Goal: Find specific page/section: Find specific page/section

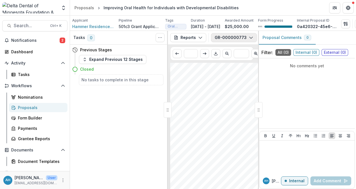
click at [235, 42] on button "GR-000000773" at bounding box center [234, 37] width 46 height 9
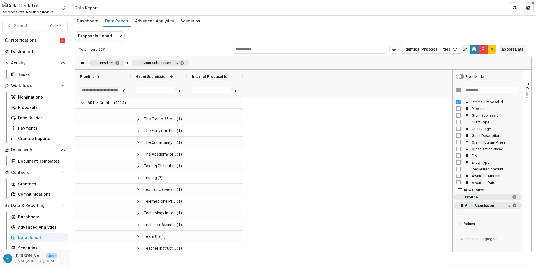
scroll to position [560, 0]
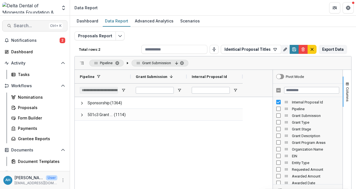
click at [30, 27] on span "Search..." at bounding box center [30, 25] width 33 height 5
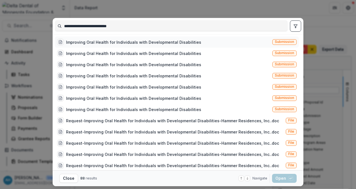
type input "**********"
click at [134, 42] on div "Improving Oral Health for Individuals with Developmental Disabilities" at bounding box center [133, 42] width 135 height 6
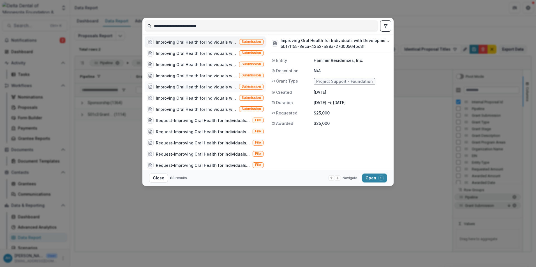
click at [213, 87] on div "Improving Oral Health for Individuals with Developmental Disabilities" at bounding box center [196, 87] width 81 height 6
click at [212, 99] on div "Improving Oral Health for Individuals with Developmental Disabilities" at bounding box center [196, 98] width 81 height 6
click at [208, 108] on div "Improving Oral Health for Individuals with Developmental Disabilities" at bounding box center [196, 109] width 81 height 6
click at [213, 63] on div "Improving Oral Health for Individuals with Developmental Disabilities" at bounding box center [196, 65] width 81 height 6
click at [215, 50] on div "Improving Oral Health for Individuals with Developmental Disabilities" at bounding box center [196, 53] width 81 height 6
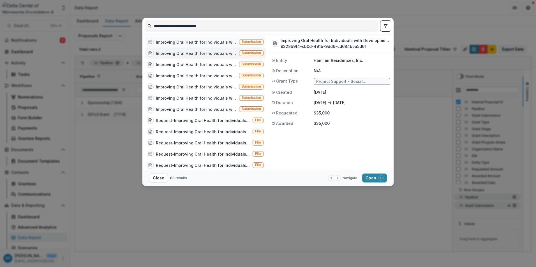
click at [217, 43] on div "Improving Oral Health for Individuals with Developmental Disabilities" at bounding box center [196, 42] width 81 height 6
click at [221, 88] on div "Improving Oral Health for Individuals with Developmental Disabilities" at bounding box center [196, 87] width 81 height 6
click at [215, 97] on div "Improving Oral Health for Individuals with Developmental Disabilities" at bounding box center [196, 98] width 81 height 6
click at [210, 110] on div "Improving Oral Health for Individuals with Developmental Disabilities" at bounding box center [196, 109] width 81 height 6
click at [212, 98] on div "Improving Oral Health for Individuals with Developmental Disabilities" at bounding box center [196, 98] width 81 height 6
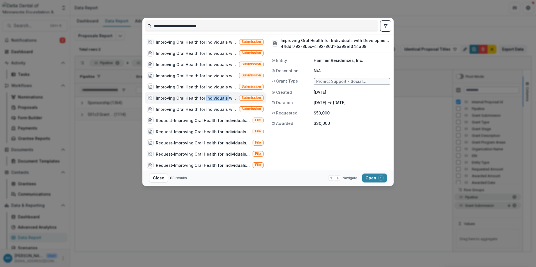
click at [212, 98] on div "Improving Oral Health for Individuals with Developmental Disabilities" at bounding box center [196, 98] width 81 height 6
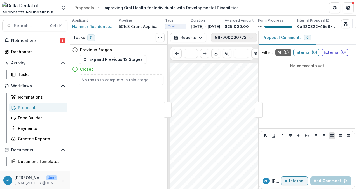
click at [228, 40] on button "GR-000000773" at bounding box center [234, 37] width 46 height 9
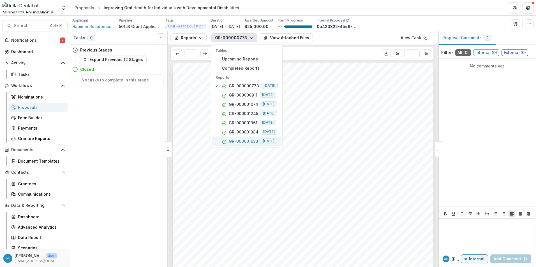
click at [247, 142] on p "GR-000001633" at bounding box center [243, 141] width 29 height 6
click at [344, 11] on header "Proposals Improving Oral Health for Individuals with Developmental Disabilities" at bounding box center [303, 7] width 466 height 15
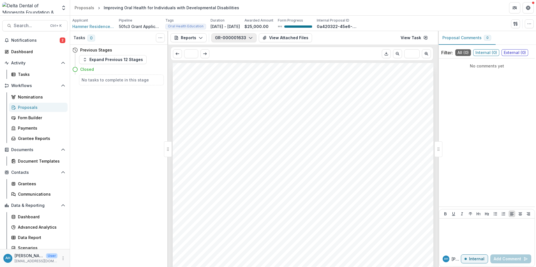
click at [232, 37] on button "GR-000001633" at bounding box center [233, 37] width 45 height 9
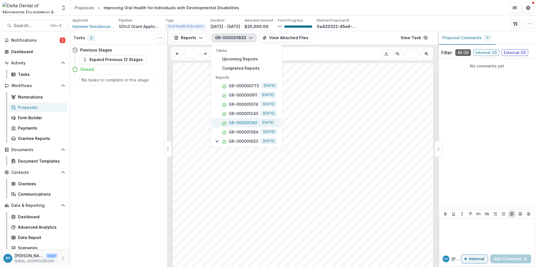
click at [247, 123] on p "GR-000001361" at bounding box center [243, 123] width 29 height 6
click at [361, 8] on header "Proposals Improving Oral Health for Individuals with Developmental Disabilities" at bounding box center [303, 7] width 466 height 15
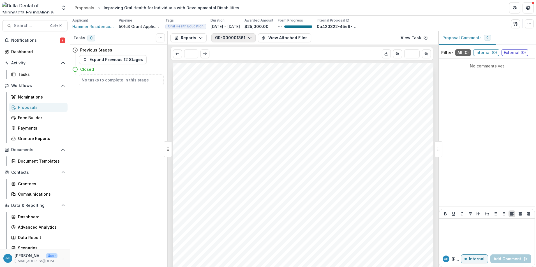
click at [236, 38] on button "GR-000001361" at bounding box center [233, 37] width 44 height 9
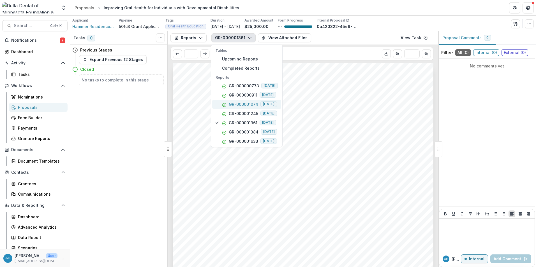
click at [243, 105] on p "GR-000001074" at bounding box center [243, 104] width 29 height 6
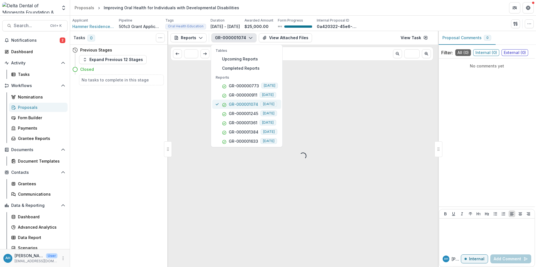
click at [243, 105] on p "GR-000001074" at bounding box center [243, 104] width 29 height 6
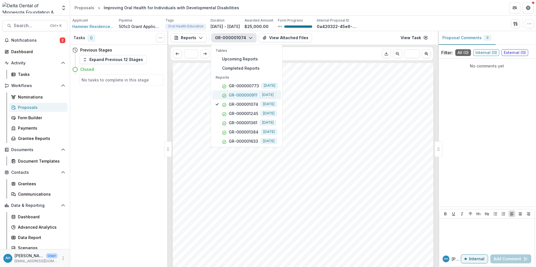
click at [243, 95] on p "GR-000000911" at bounding box center [243, 95] width 29 height 6
click at [246, 114] on p "GR-000001245" at bounding box center [243, 114] width 29 height 6
click at [243, 123] on p "GR-000001361" at bounding box center [243, 123] width 29 height 6
click at [339, 61] on div "* ***" at bounding box center [301, 54] width 263 height 14
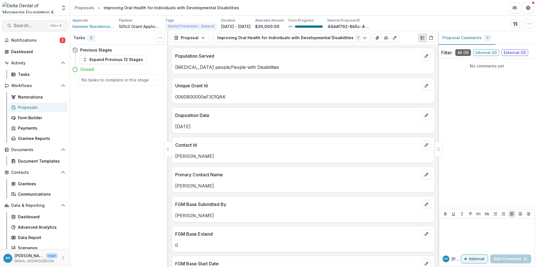
click at [26, 26] on span "Search..." at bounding box center [30, 25] width 33 height 5
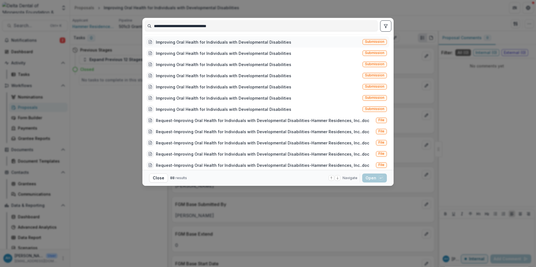
type input "**********"
click at [245, 43] on div "Improving Oral Health for Individuals with Developmental Disabilities" at bounding box center [223, 42] width 135 height 6
click at [365, 43] on span "Submission" at bounding box center [374, 42] width 19 height 4
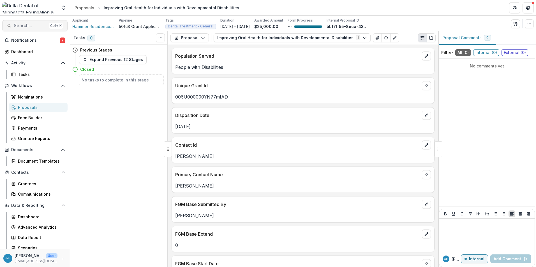
click at [19, 27] on span "Search..." at bounding box center [30, 25] width 33 height 5
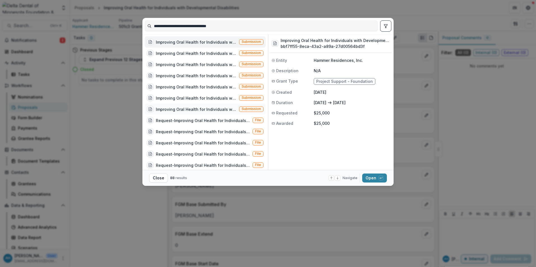
click at [210, 108] on div "Improving Oral Health for Individuals with Developmental Disabilities" at bounding box center [196, 109] width 81 height 6
drag, startPoint x: 212, startPoint y: 97, endPoint x: 213, endPoint y: 94, distance: 2.9
click at [212, 97] on div "Improving Oral Health for Individuals with Developmental Disabilities" at bounding box center [196, 98] width 81 height 6
click at [215, 85] on div "Improving Oral Health for Individuals with Developmental Disabilities" at bounding box center [196, 87] width 81 height 6
click at [215, 74] on div "Improving Oral Health for Individuals with Developmental Disabilities" at bounding box center [196, 76] width 81 height 6
